Goal: Information Seeking & Learning: Find specific fact

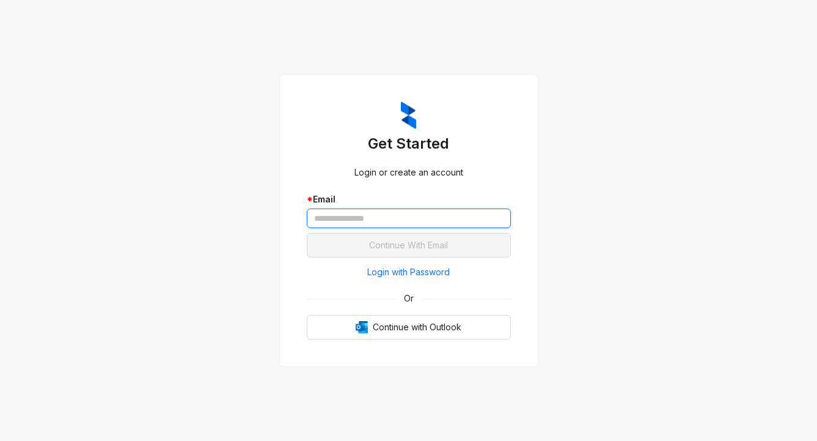
click at [339, 213] on input "text" at bounding box center [409, 218] width 204 height 20
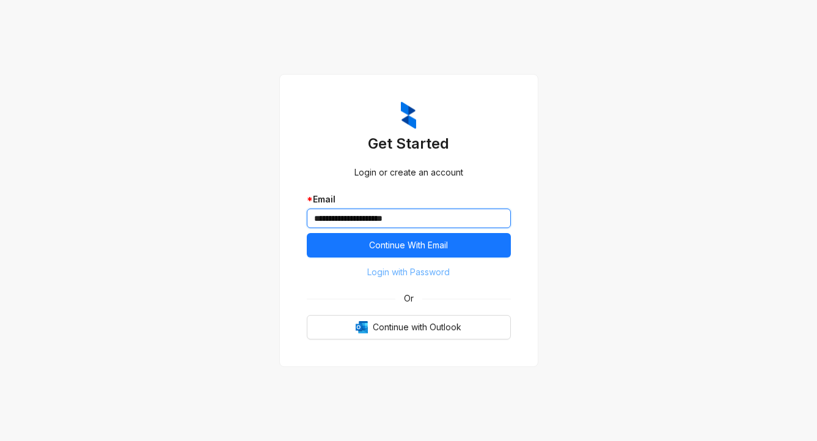
type input "**********"
click at [362, 276] on button "Login with Password" at bounding box center [409, 272] width 204 height 20
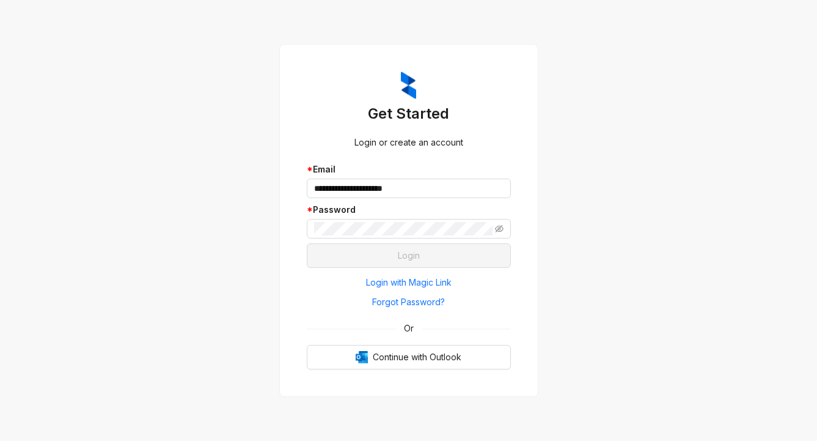
click at [521, 86] on div "**********" at bounding box center [409, 221] width 234 height 328
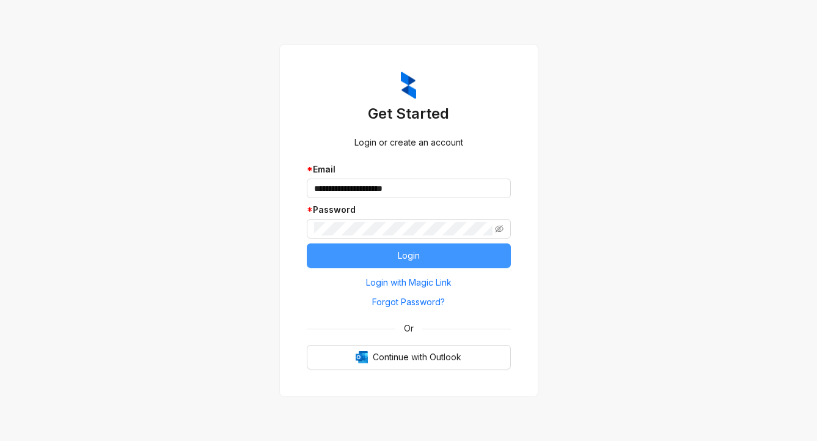
click at [353, 249] on button "Login" at bounding box center [409, 255] width 204 height 24
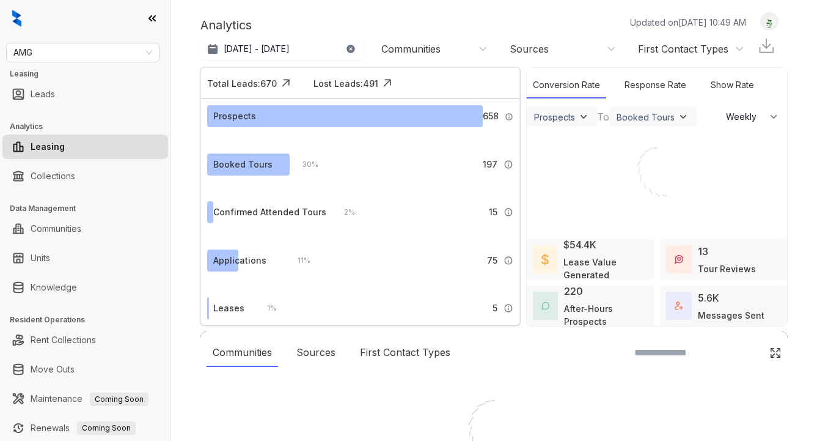
select select "******"
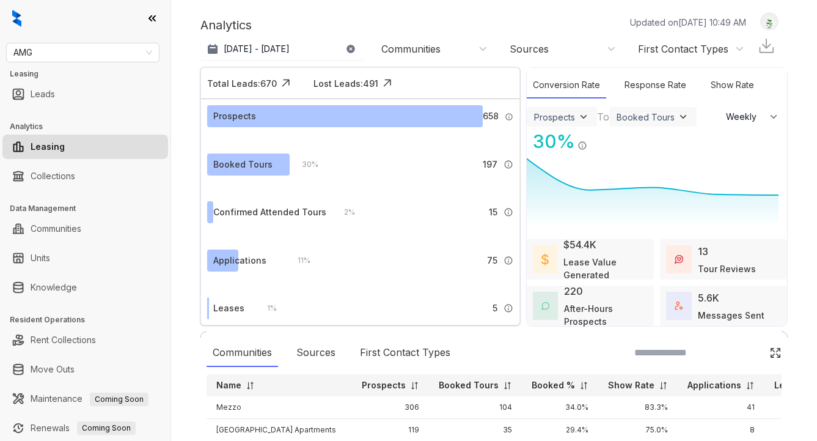
click at [458, 61] on div "Sep 13, 2025 - Oct 12, 2025 Today Last 7 days Last 30 days Month to date Year t…" at bounding box center [476, 49] width 550 height 24
click at [43, 293] on link "Knowledge" at bounding box center [54, 287] width 46 height 24
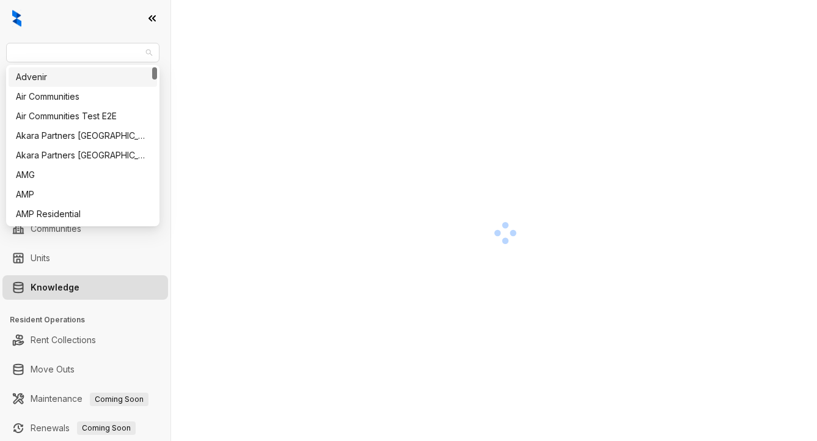
drag, startPoint x: 62, startPoint y: 51, endPoint x: 0, endPoint y: 45, distance: 62.7
click at [0, 49] on html "AMG Leasing Leads Analytics Leasing Collections Data Management Communities Uni…" at bounding box center [408, 220] width 817 height 441
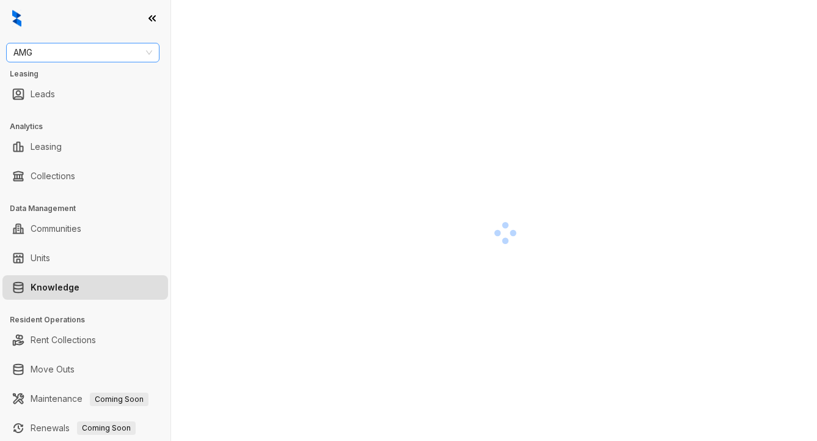
click at [12, 51] on div "AMG" at bounding box center [82, 53] width 153 height 20
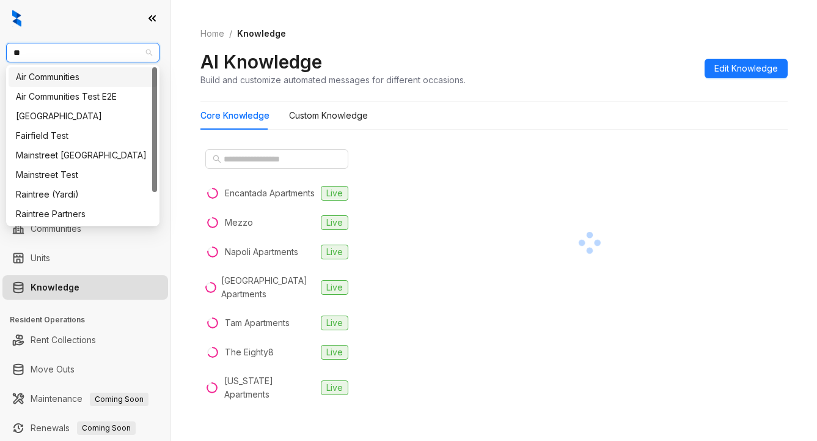
type input "***"
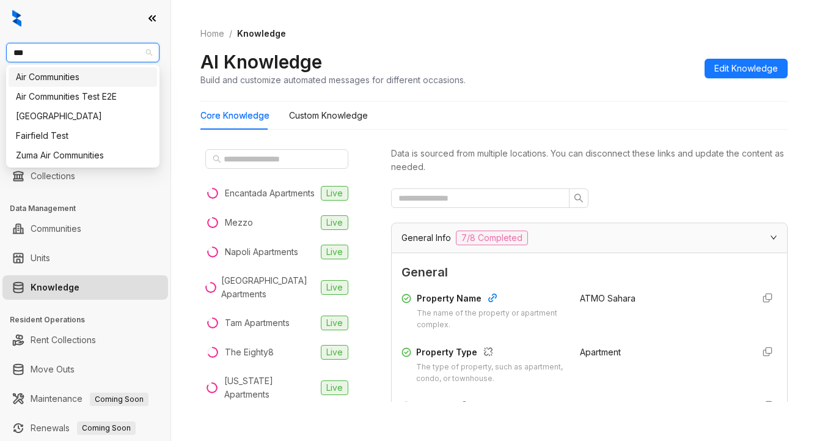
click at [65, 73] on div "Air Communities" at bounding box center [83, 76] width 134 height 13
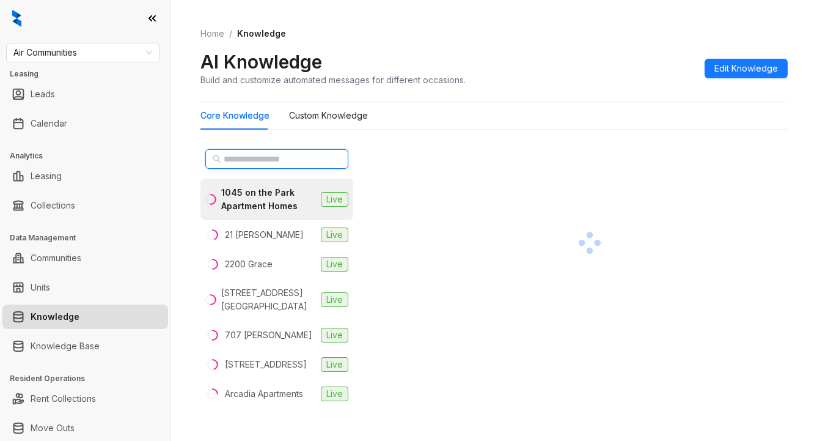
click at [229, 160] on input "text" at bounding box center [278, 158] width 108 height 13
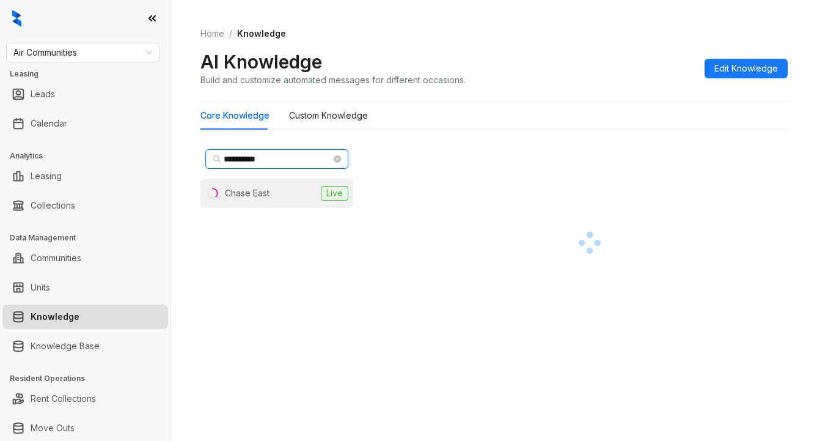
type input "**********"
click at [267, 183] on li "Chase East Live" at bounding box center [277, 192] width 153 height 29
click at [267, 194] on div "Chase East" at bounding box center [249, 192] width 49 height 13
click at [500, 186] on div at bounding box center [589, 242] width 397 height 196
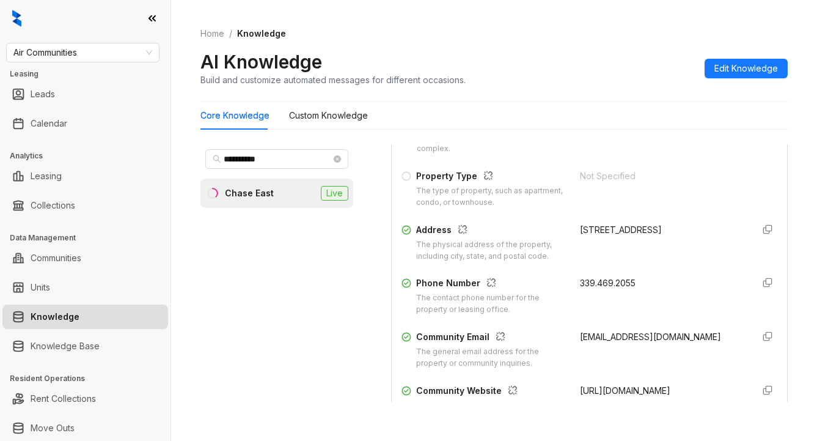
scroll to position [183, 0]
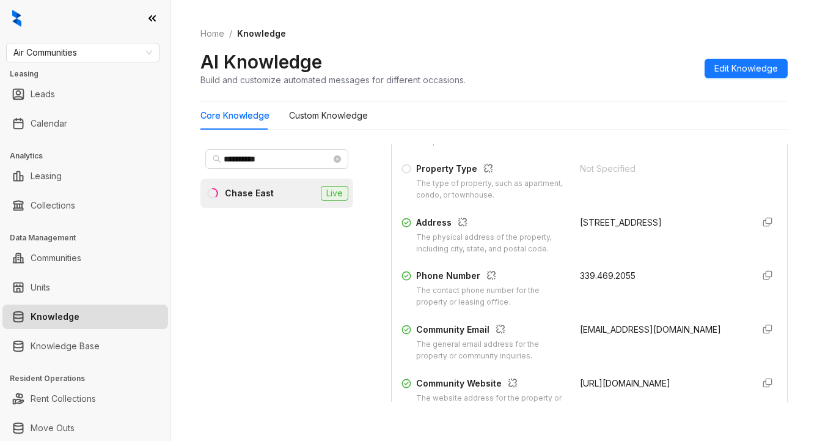
drag, startPoint x: 564, startPoint y: 223, endPoint x: 655, endPoint y: 221, distance: 91.1
click at [684, 217] on div "Address The physical address of the property, including city, state, and postal…" at bounding box center [590, 235] width 376 height 39
copy div "11 Overlook Ridge Drive"
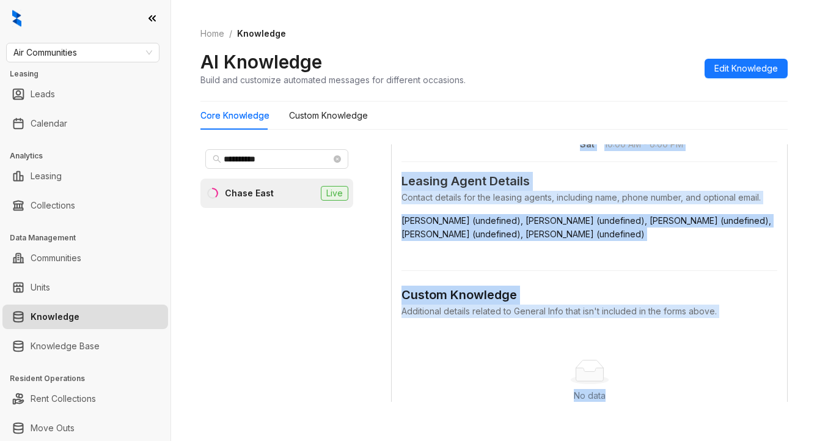
scroll to position [650, 0]
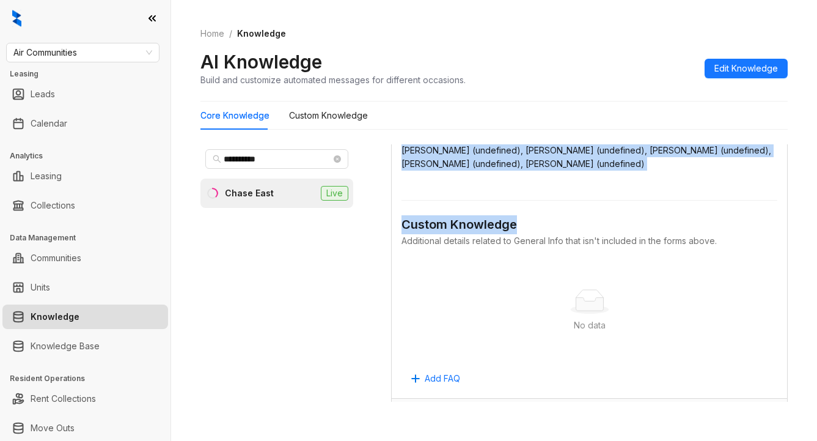
drag, startPoint x: 561, startPoint y: 380, endPoint x: 610, endPoint y: 240, distance: 147.7
click at [610, 240] on form "General Property Name The name of the property or apartment complex. The Chase …" at bounding box center [590, 0] width 376 height 775
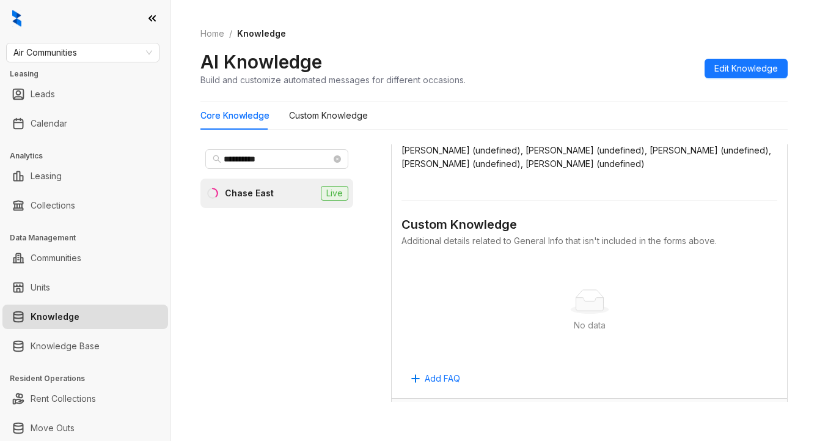
click at [670, 248] on div "Additional details related to General Info that isn't included in the forms abo…" at bounding box center [590, 240] width 376 height 13
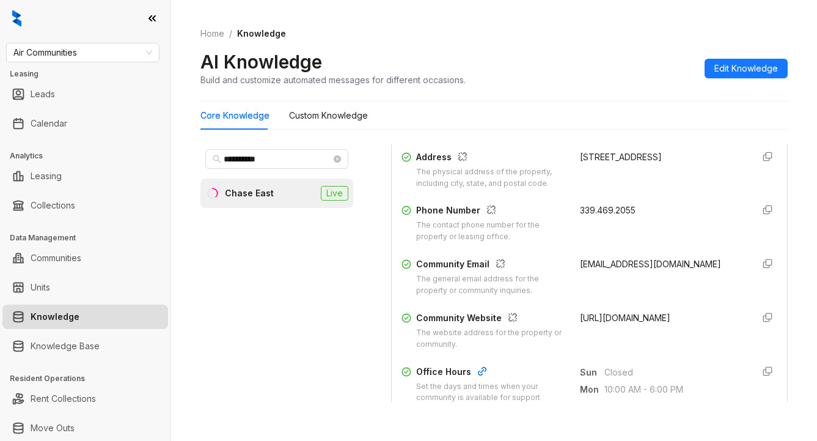
scroll to position [222, 0]
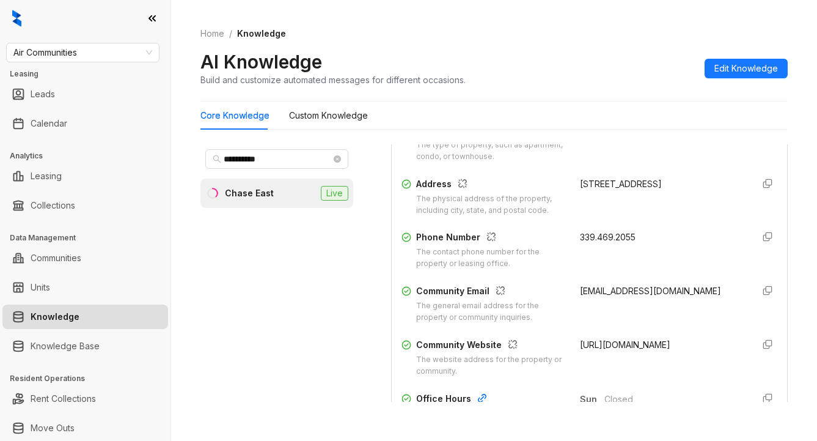
drag, startPoint x: 561, startPoint y: 342, endPoint x: 633, endPoint y: 364, distance: 75.4
click at [633, 364] on div "Community Website The website address for the property or community. https://ww…" at bounding box center [590, 357] width 376 height 39
copy span "https://www.livethechaseatoverlookridge.com/"
drag, startPoint x: 534, startPoint y: 61, endPoint x: 548, endPoint y: 54, distance: 15.6
click at [538, 61] on div "AI Knowledge Build and customize automated messages for different occasions. Ed…" at bounding box center [494, 68] width 587 height 36
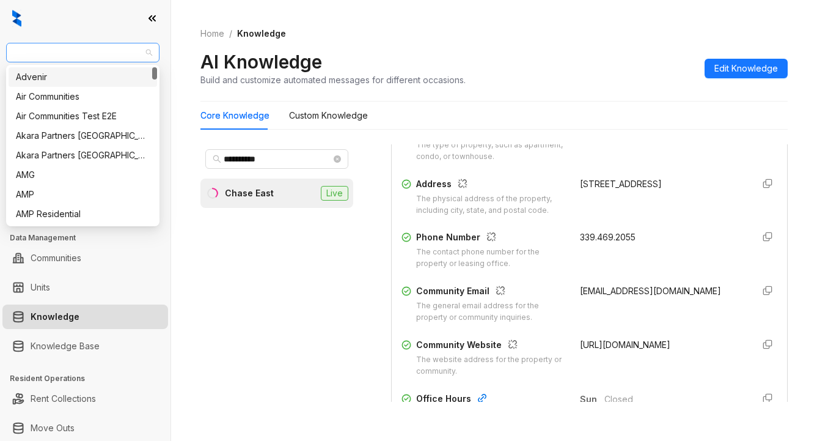
click at [91, 56] on span "Air Communities" at bounding box center [82, 52] width 139 height 18
click at [123, 102] on div "Air Communities" at bounding box center [83, 96] width 134 height 13
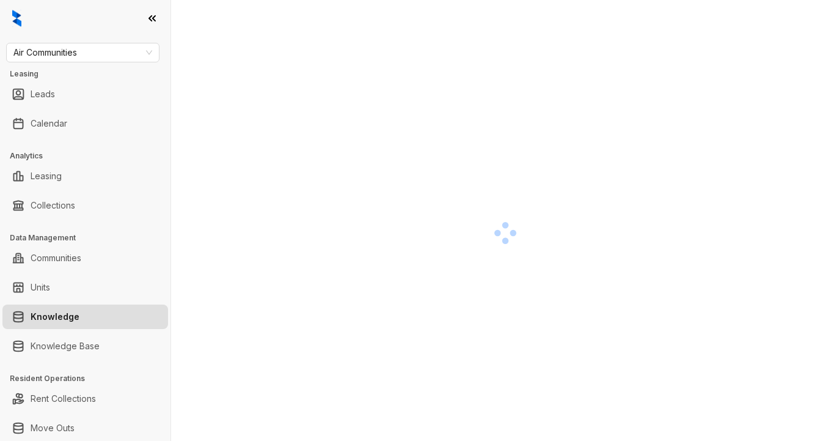
click at [301, 156] on div at bounding box center [505, 232] width 609 height 441
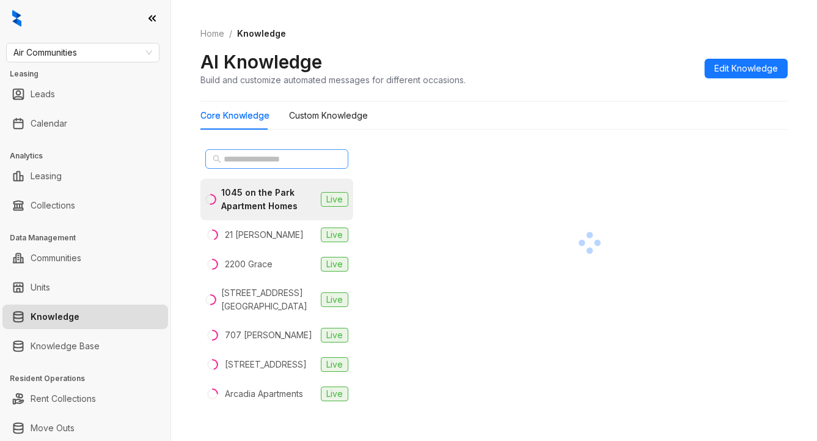
click at [279, 168] on span at bounding box center [276, 159] width 143 height 20
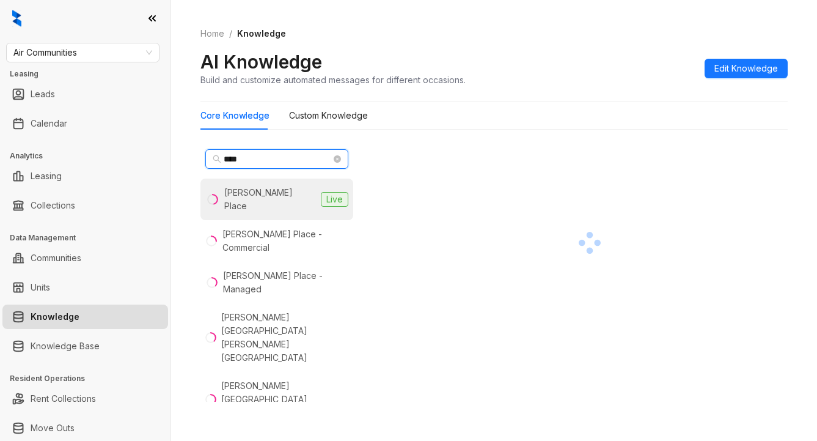
type input "****"
click at [267, 197] on div "Vaughan Place" at bounding box center [270, 199] width 92 height 27
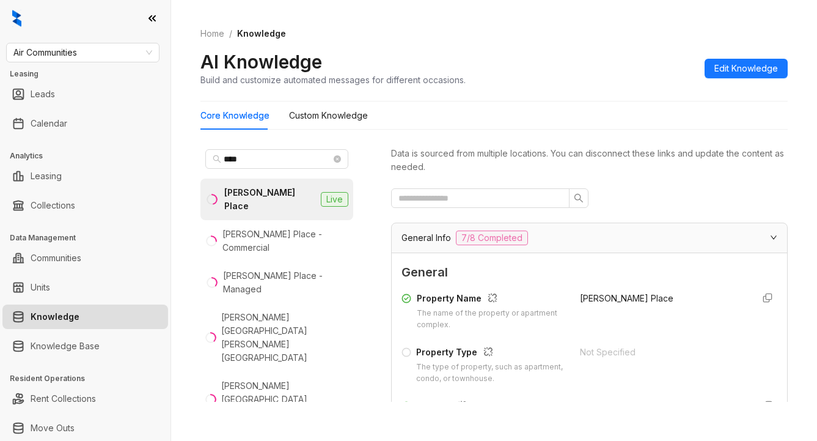
click at [475, 125] on div "Core Knowledge Custom Knowledge" at bounding box center [494, 115] width 587 height 28
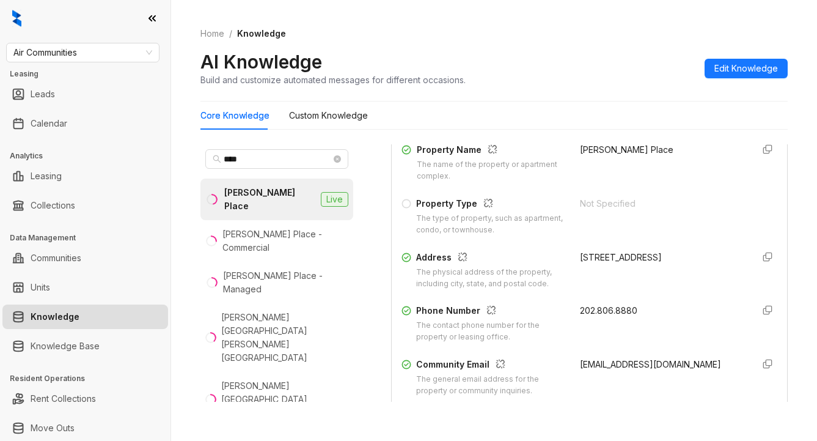
scroll to position [183, 0]
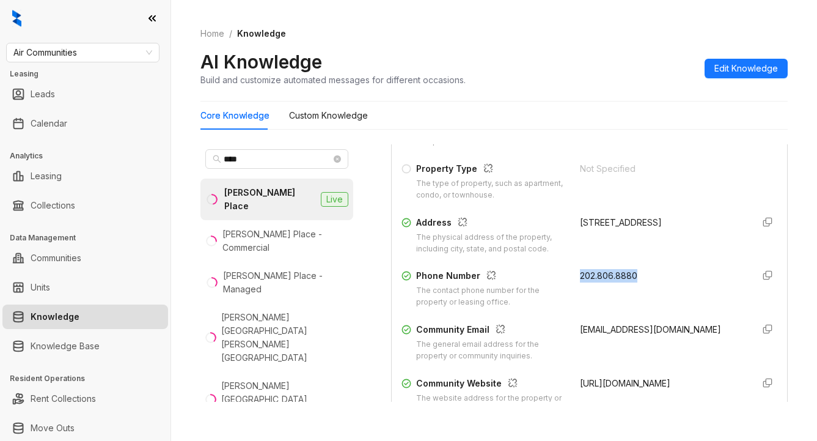
drag, startPoint x: 564, startPoint y: 271, endPoint x: 628, endPoint y: 278, distance: 63.9
click at [628, 278] on div "Phone Number The contact phone number for the property or leasing office. 202.8…" at bounding box center [590, 288] width 376 height 39
copy span "202.806.8880"
drag, startPoint x: 600, startPoint y: 78, endPoint x: 748, endPoint y: 9, distance: 163.8
click at [600, 78] on div "AI Knowledge Build and customize automated messages for different occasions. Ed…" at bounding box center [494, 68] width 587 height 36
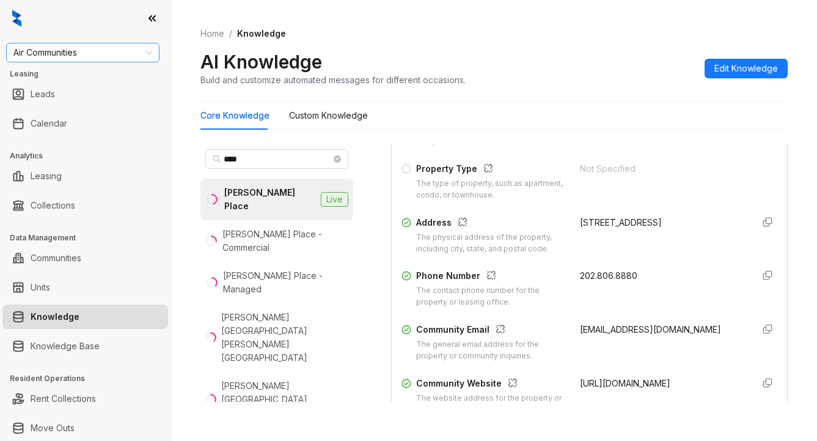
click at [94, 57] on span "Air Communities" at bounding box center [82, 52] width 139 height 18
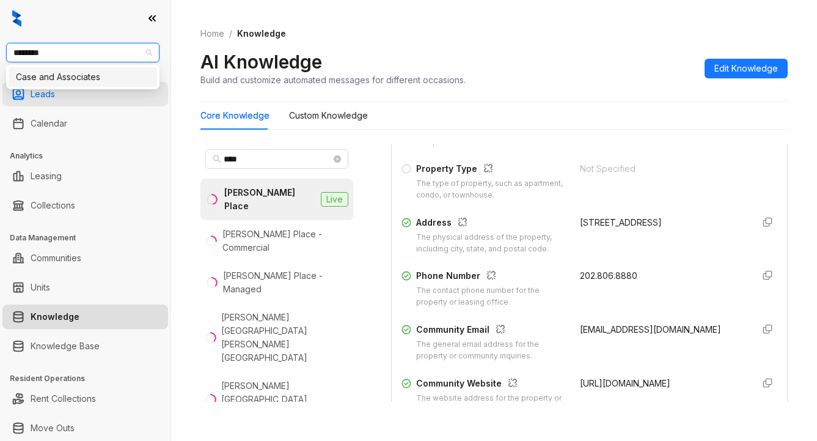
type input "********"
click at [125, 73] on div "Case and Associates" at bounding box center [83, 76] width 134 height 13
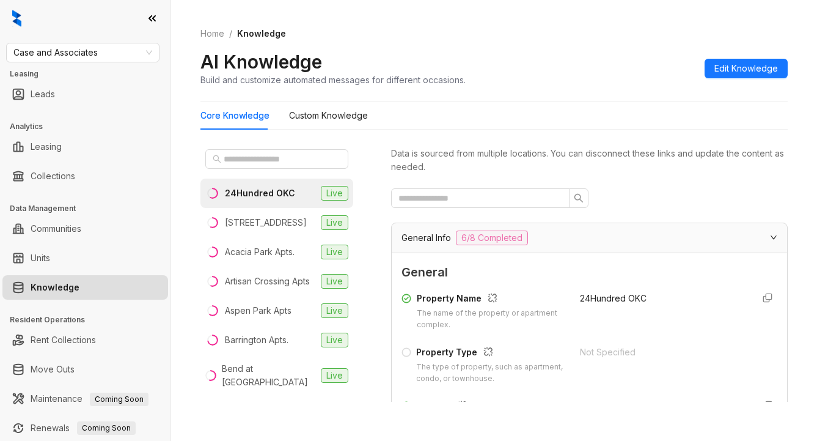
click at [616, 72] on div "AI Knowledge Build and customize automated messages for different occasions. Ed…" at bounding box center [494, 68] width 587 height 36
click at [260, 161] on input "text" at bounding box center [278, 158] width 108 height 13
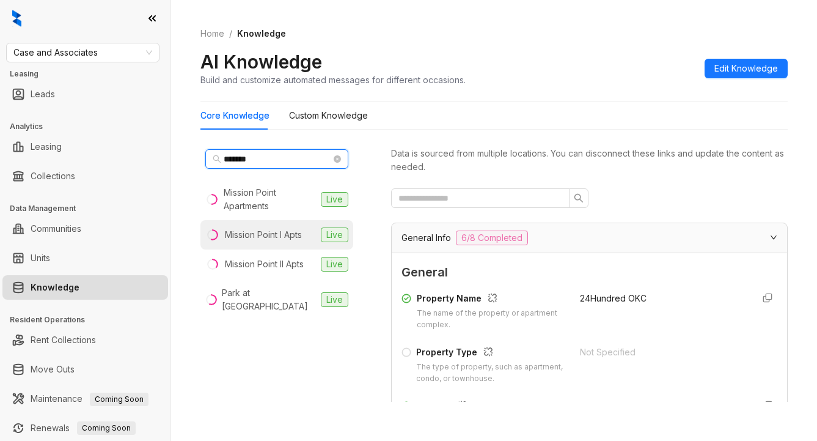
type input "*******"
click at [239, 232] on div "Mission Point I Apts" at bounding box center [263, 234] width 77 height 13
click at [614, 263] on span "General" at bounding box center [590, 272] width 376 height 19
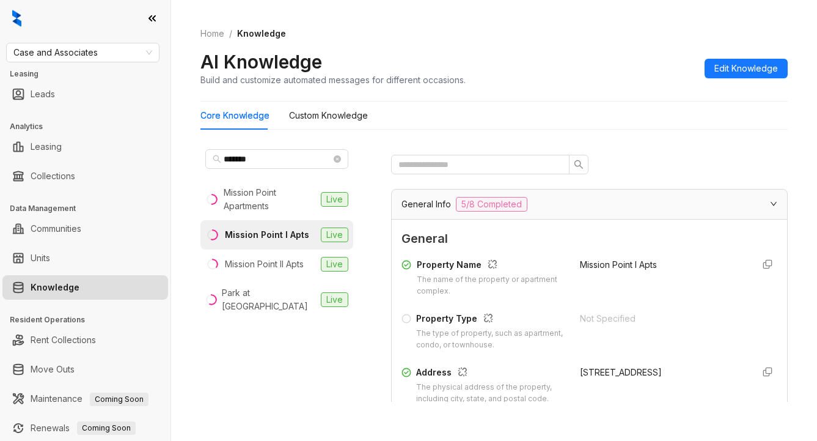
scroll to position [183, 0]
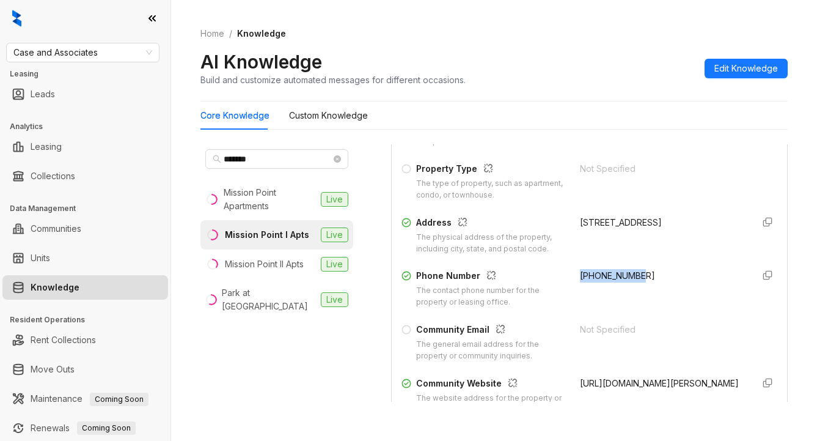
drag, startPoint x: 568, startPoint y: 276, endPoint x: 638, endPoint y: 275, distance: 70.3
click at [638, 275] on div "[PHONE_NUMBER]" at bounding box center [662, 288] width 164 height 39
copy span "[PHONE_NUMBER]"
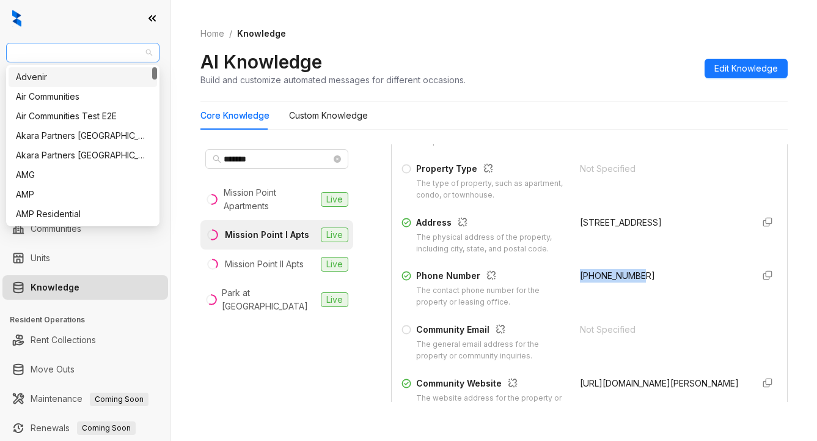
click at [110, 54] on span "Case and Associates" at bounding box center [82, 52] width 139 height 18
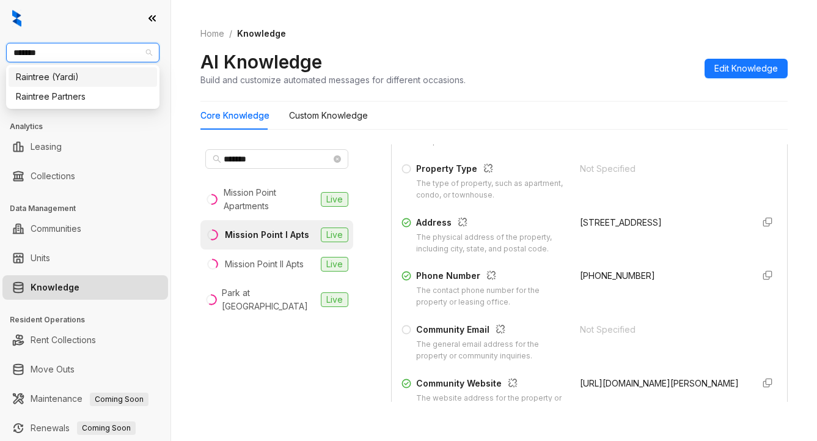
type input "********"
click at [77, 94] on div "Raintree Partners" at bounding box center [83, 96] width 134 height 13
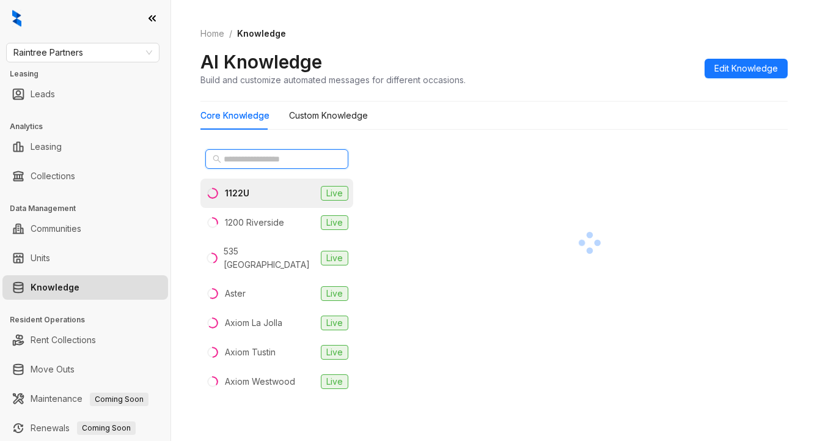
click at [230, 159] on input "text" at bounding box center [278, 158] width 108 height 13
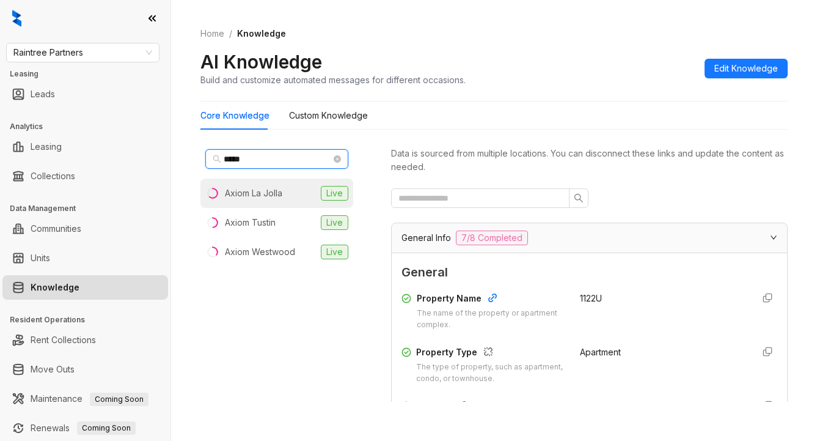
type input "*****"
click at [255, 194] on div "Axiom La Jolla" at bounding box center [253, 192] width 57 height 13
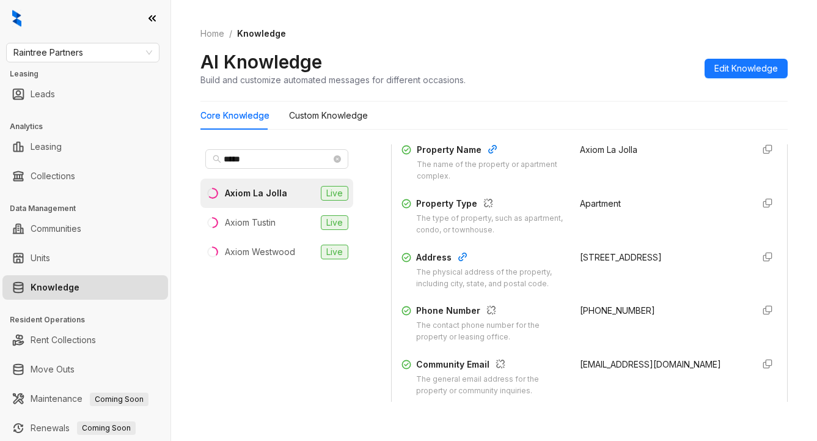
scroll to position [183, 0]
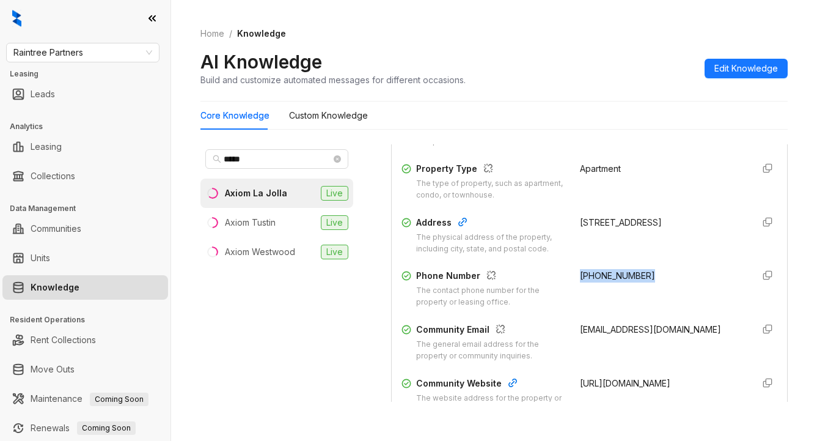
drag, startPoint x: 564, startPoint y: 273, endPoint x: 627, endPoint y: 279, distance: 63.9
click at [627, 279] on div "Phone Number The contact phone number for the property or leasing office. (858)…" at bounding box center [590, 288] width 376 height 39
copy span "(858) 713-1185"
click at [580, 307] on div "(858) 713-1185" at bounding box center [662, 288] width 164 height 39
drag, startPoint x: 564, startPoint y: 328, endPoint x: 658, endPoint y: 333, distance: 93.7
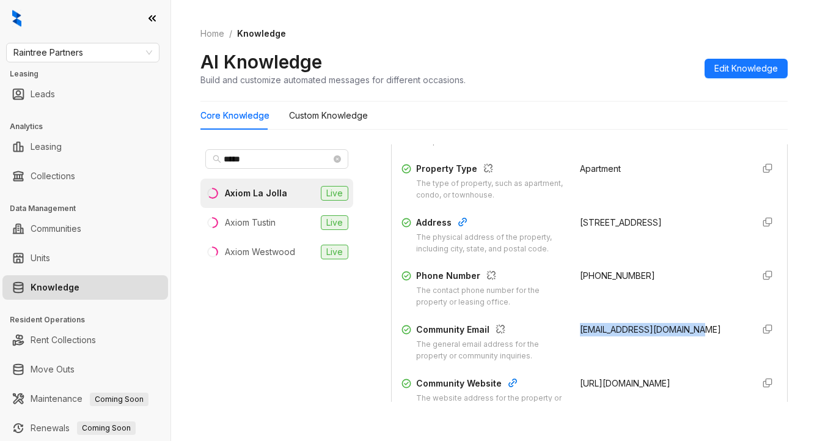
click at [683, 333] on div "Community Email The general email address for the property or community inquiri…" at bounding box center [590, 342] width 376 height 39
copy span "axiomlajolla@greystar.com"
click at [463, 120] on div "Core Knowledge Custom Knowledge" at bounding box center [494, 115] width 587 height 28
click at [416, 391] on div "Community Website" at bounding box center [490, 385] width 149 height 16
click at [100, 56] on span "Raintree Partners" at bounding box center [82, 52] width 139 height 18
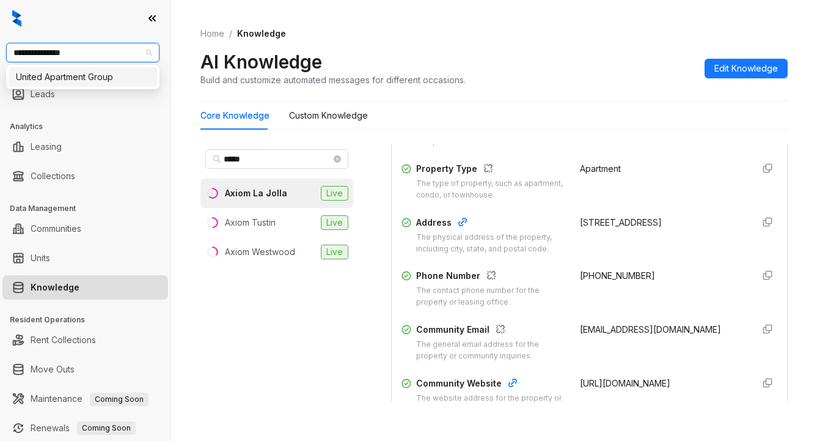
type input "**********"
click at [85, 72] on div "United Apartment Group" at bounding box center [83, 76] width 134 height 13
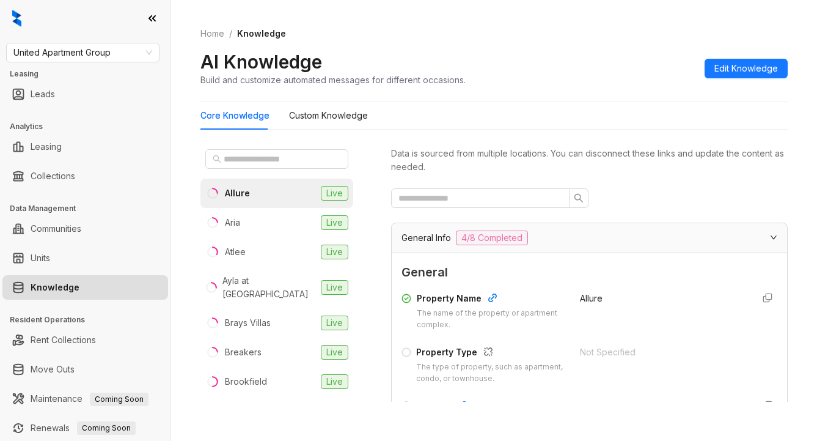
click at [503, 181] on div "Data is sourced from multiple locations. You can disconnect these links and upd…" at bounding box center [589, 272] width 397 height 257
click at [267, 153] on input "text" at bounding box center [278, 158] width 108 height 13
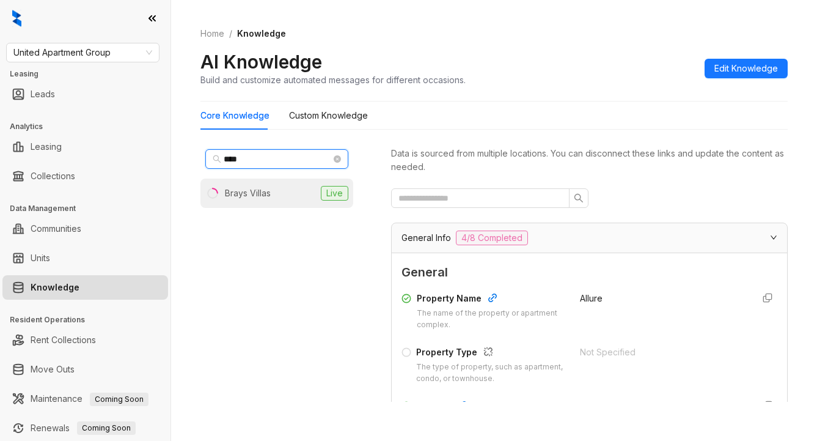
type input "****"
click at [277, 197] on li "Brays Villas Live" at bounding box center [277, 192] width 153 height 29
click at [482, 97] on div "Home / Knowledge AI Knowledge Build and customize automated messages for differ…" at bounding box center [494, 56] width 587 height 89
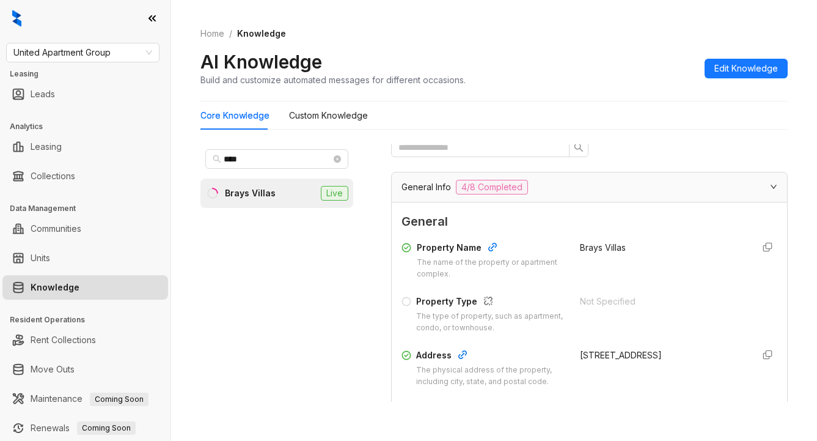
scroll to position [245, 0]
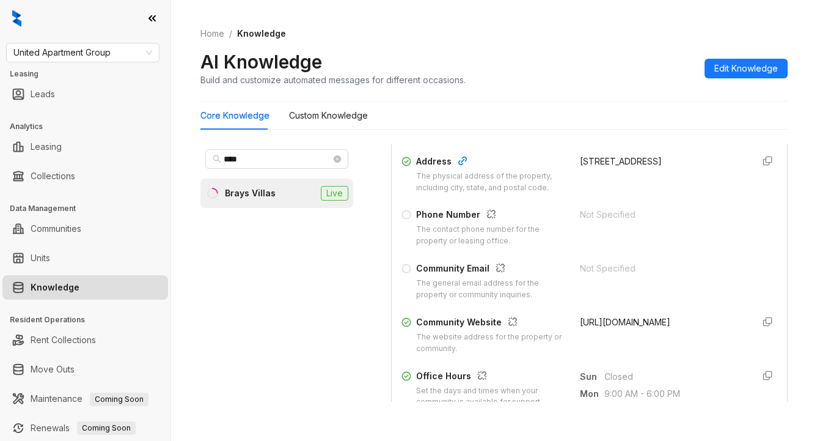
click at [370, 414] on div "Home / Knowledge AI Knowledge Build and customize automated messages for differ…" at bounding box center [494, 220] width 646 height 441
